Goal: Find specific page/section

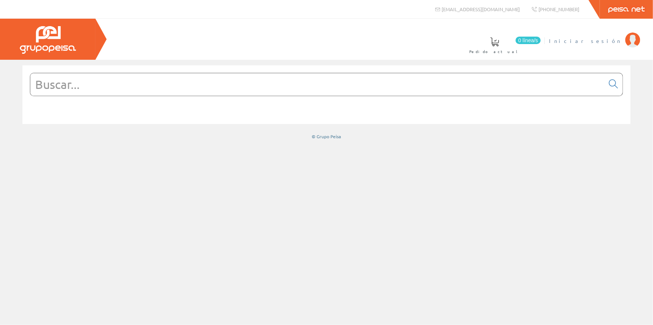
click at [608, 40] on span "Iniciar sesión" at bounding box center [585, 40] width 73 height 7
click at [583, 42] on font "Pedro Moreno Mateu" at bounding box center [550, 40] width 141 height 7
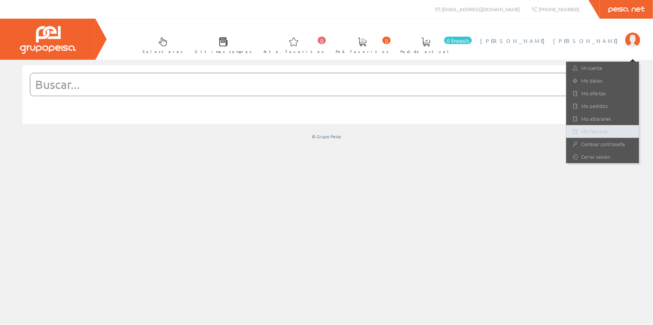
click at [589, 127] on link "Mis facturas" at bounding box center [602, 131] width 73 height 13
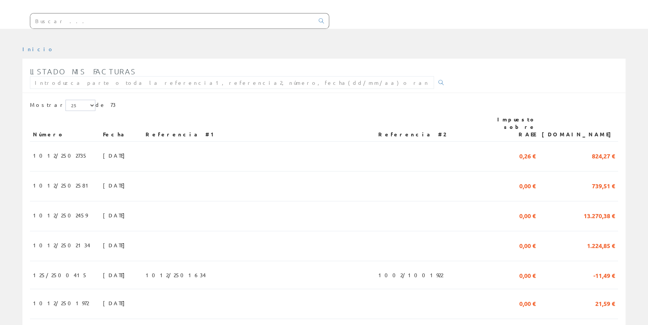
scroll to position [68, 0]
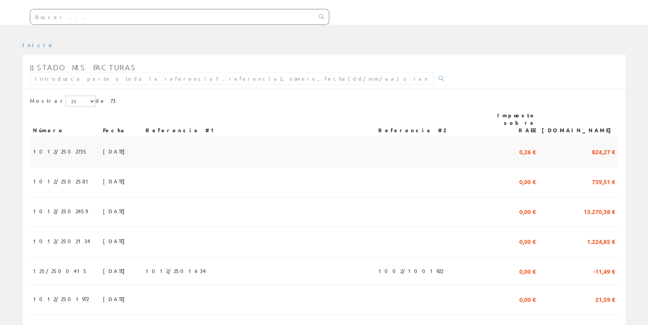
click at [47, 148] on font "1012/2502735" at bounding box center [60, 151] width 55 height 7
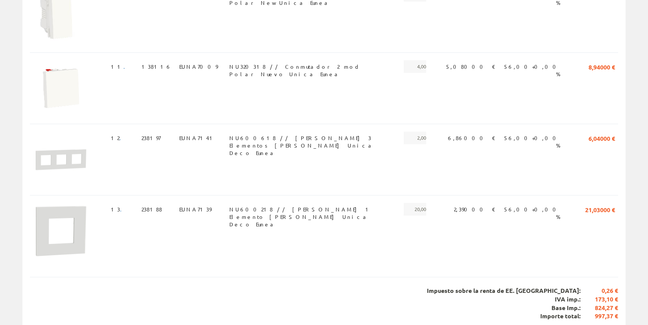
scroll to position [826, 0]
